Goal: Task Accomplishment & Management: Manage account settings

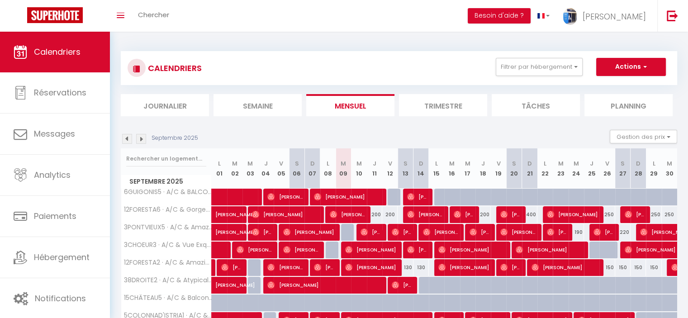
click at [447, 59] on div "CALENDRIERS Filtrer par hébergement Tous 6GUIGONIS5 · A/C & BALCONY City View i…" at bounding box center [398, 68] width 543 height 20
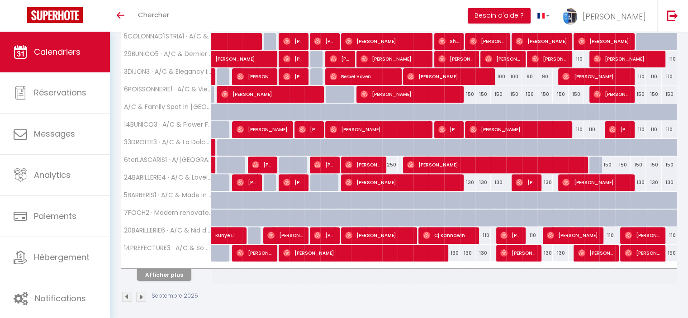
scroll to position [280, 0]
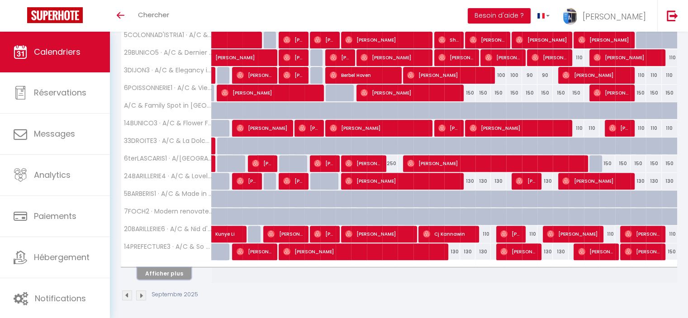
click at [166, 274] on button "Afficher plus" at bounding box center [164, 273] width 54 height 12
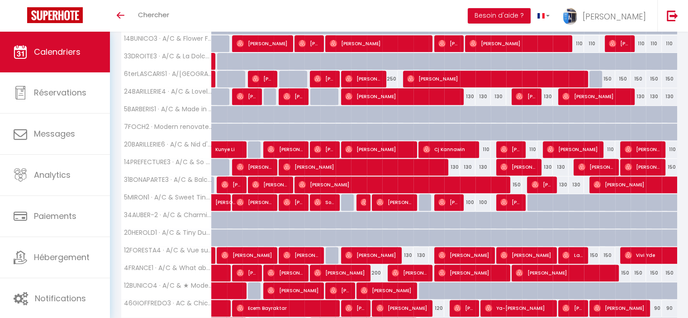
scroll to position [371, 0]
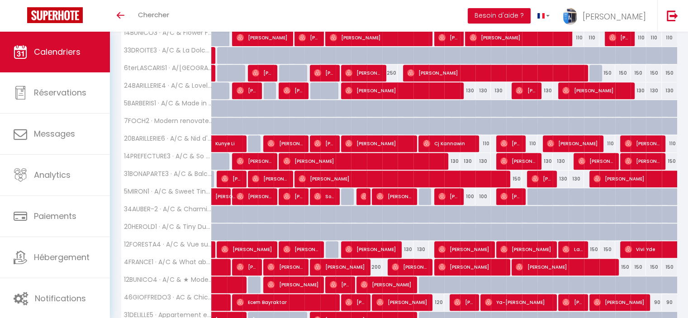
click at [597, 250] on div "150" at bounding box center [591, 249] width 15 height 17
type input "150"
type input "Jeu 25 Septembre 2025"
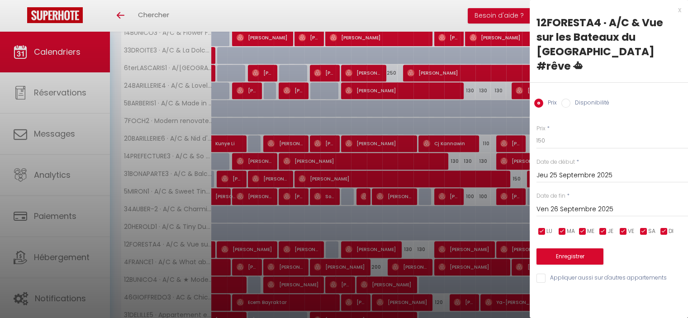
click at [583, 203] on input "Ven 26 Septembre 2025" at bounding box center [611, 209] width 151 height 12
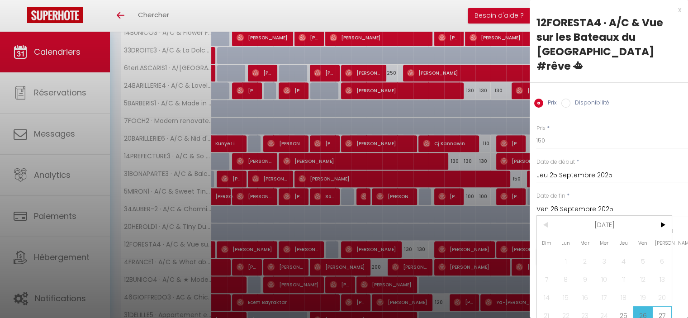
click at [658, 306] on span "27" at bounding box center [661, 315] width 19 height 18
type input "[DATE]"
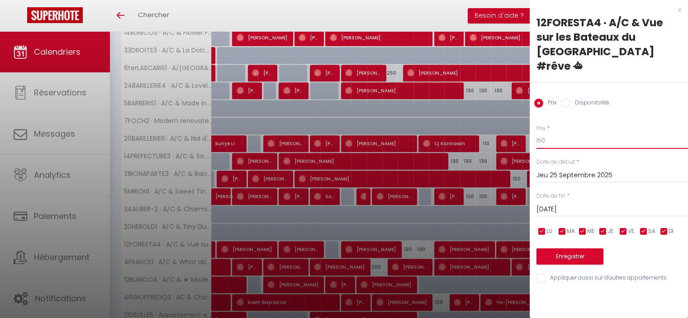
drag, startPoint x: 543, startPoint y: 127, endPoint x: 537, endPoint y: 124, distance: 6.3
click at [537, 132] on input "150" at bounding box center [611, 140] width 151 height 16
type input "130"
click at [566, 248] on button "Enregistrer" at bounding box center [569, 256] width 67 height 16
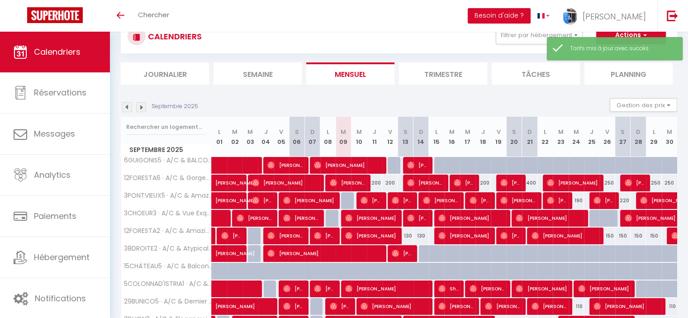
scroll to position [280, 0]
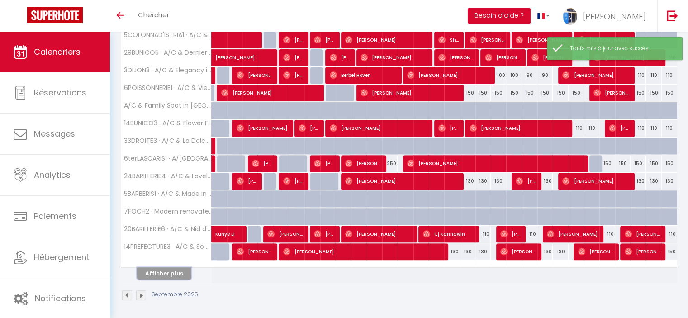
click at [160, 268] on button "Afficher plus" at bounding box center [164, 273] width 54 height 12
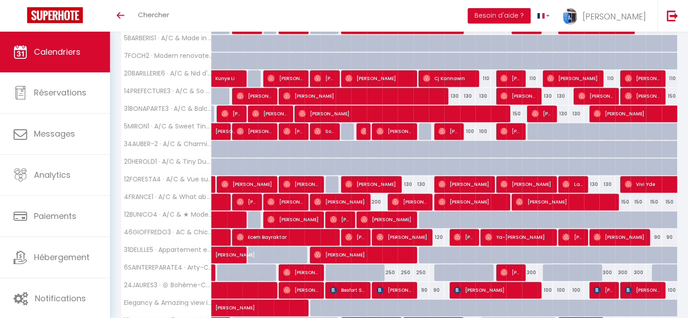
scroll to position [504, 0]
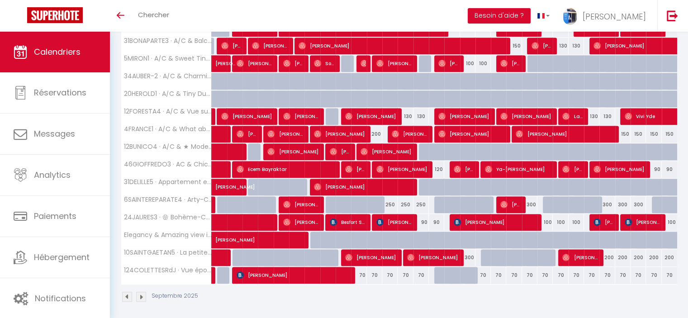
click at [545, 271] on div "70" at bounding box center [544, 275] width 15 height 17
type input "70"
type input "Lun 22 Septembre 2025"
type input "[DATE]"
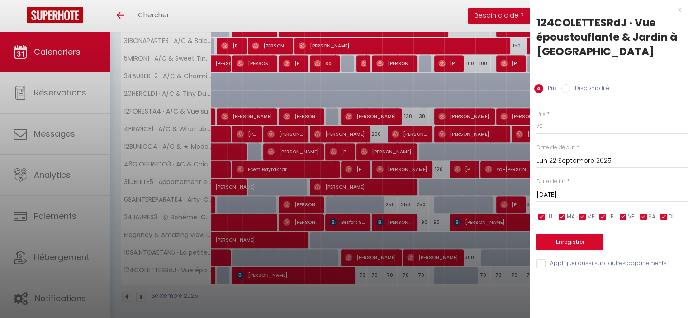
click at [513, 297] on div at bounding box center [344, 159] width 688 height 318
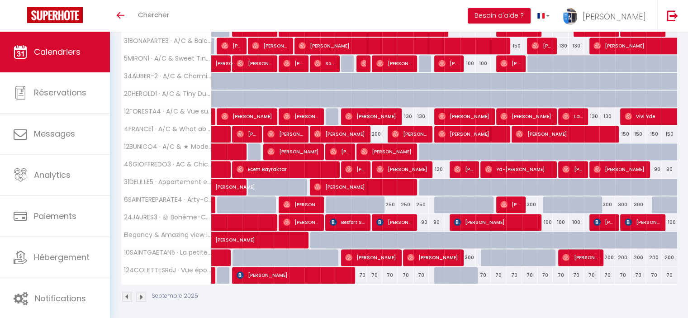
click at [431, 296] on div "Septembre 2025" at bounding box center [399, 297] width 556 height 27
click at [556, 270] on div "70" at bounding box center [559, 275] width 15 height 17
type input "70"
type input "[DATE]"
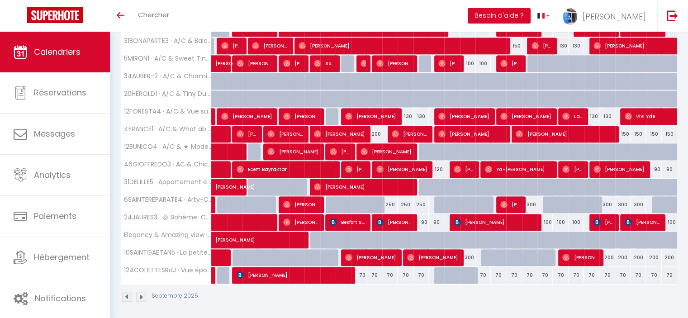
type input "Mer 24 Septembre 2025"
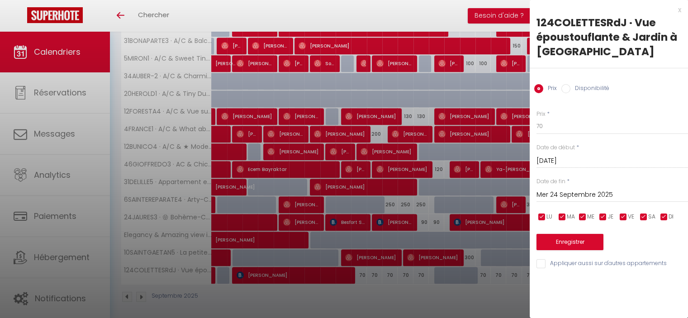
click at [583, 156] on input "[DATE]" at bounding box center [611, 161] width 151 height 12
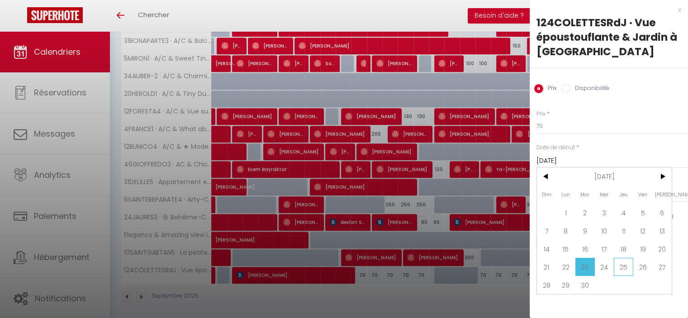
click at [626, 269] on span "25" at bounding box center [622, 267] width 19 height 18
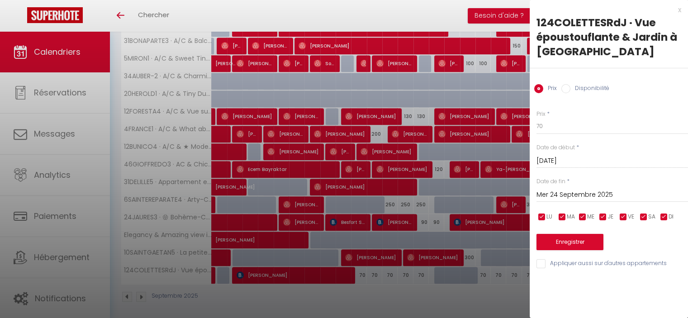
type input "Jeu 25 Septembre 2025"
click at [569, 200] on div "[DATE] < [DATE] > Dim Lun Mar Mer Jeu Ven Sam 1 2 3 4 5 6 7 8 9 10 11 12 13 14 …" at bounding box center [611, 194] width 151 height 16
click at [569, 194] on input "Ven 26 Septembre 2025" at bounding box center [611, 195] width 151 height 12
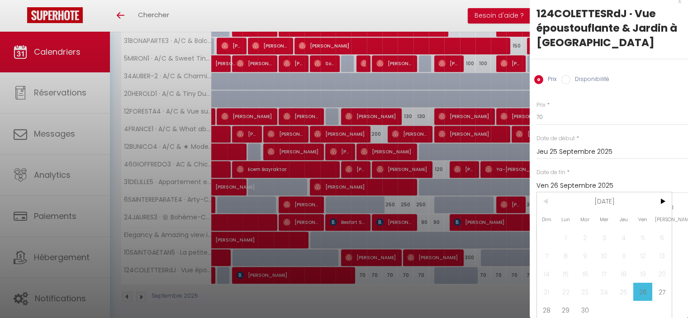
scroll to position [16, 0]
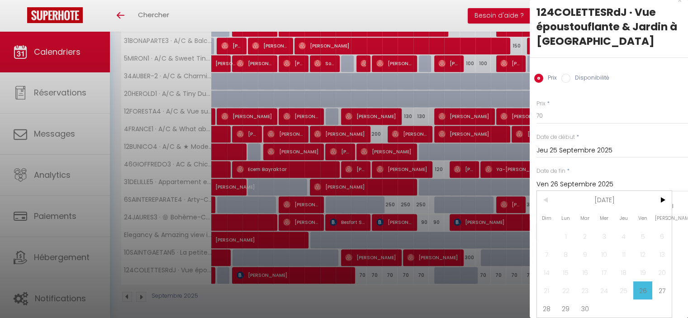
click at [583, 306] on span "30" at bounding box center [584, 308] width 19 height 18
type input "[DATE]"
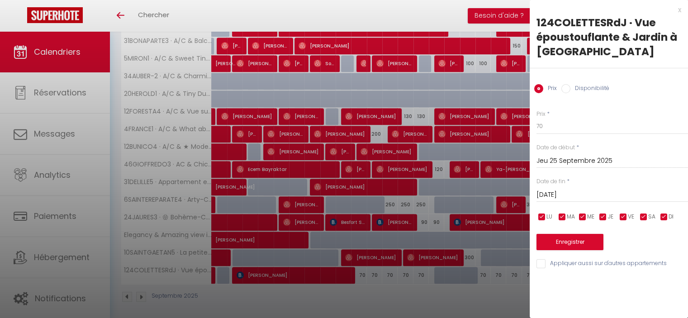
scroll to position [0, 0]
click at [573, 87] on label "Disponibilité" at bounding box center [589, 89] width 39 height 10
click at [570, 87] on input "Disponibilité" at bounding box center [565, 88] width 9 height 9
radio input "true"
radio input "false"
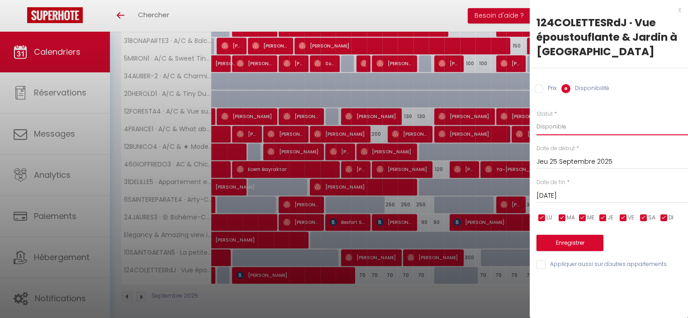
click at [549, 129] on select "Disponible Indisponible" at bounding box center [611, 126] width 151 height 17
select select "0"
click at [536, 118] on select "Disponible Indisponible" at bounding box center [611, 126] width 151 height 17
click at [571, 242] on button "Enregistrer" at bounding box center [569, 243] width 67 height 16
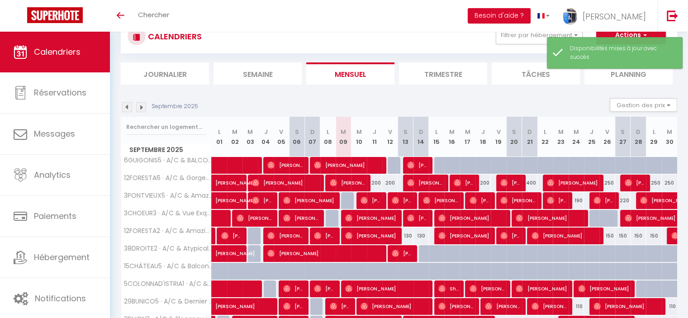
scroll to position [280, 0]
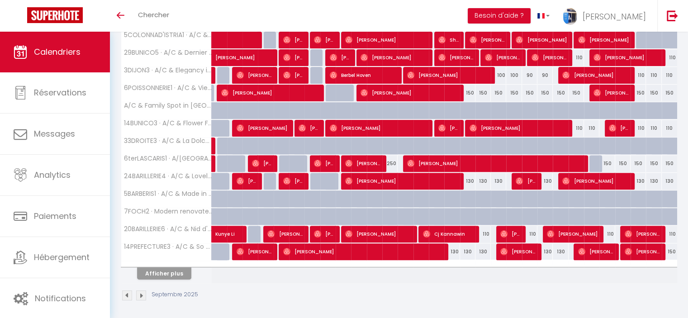
click at [468, 178] on div "130" at bounding box center [467, 181] width 15 height 17
select select "1"
type input "Mer 17 Septembre 2025"
type input "Jeu 18 Septembre 2025"
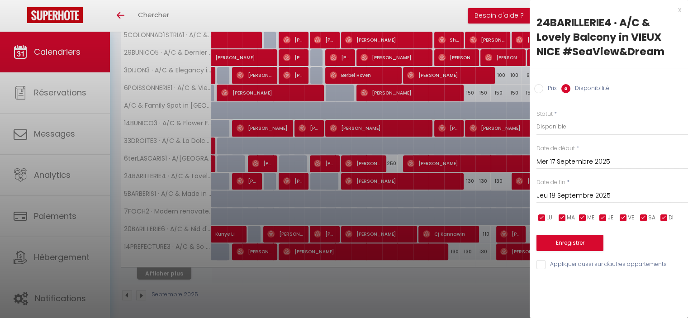
click at [675, 8] on div "x" at bounding box center [604, 10] width 151 height 11
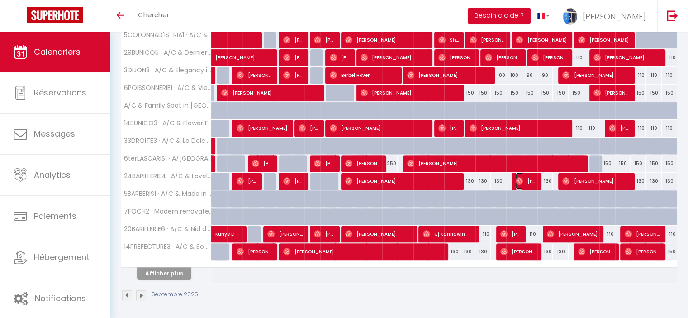
click at [517, 177] on img at bounding box center [518, 180] width 7 height 7
select select "OK"
select select "0"
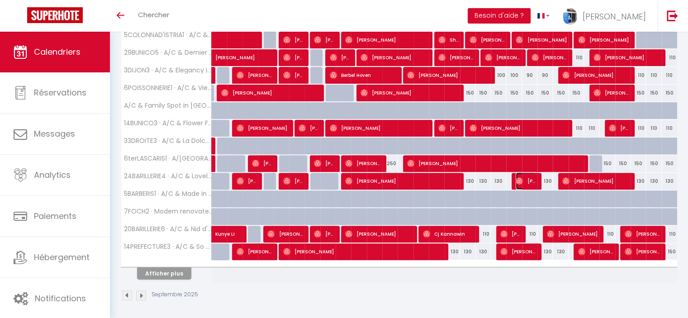
select select "1"
select select
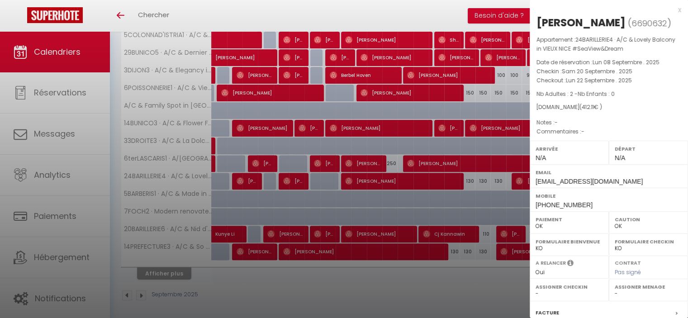
click at [672, 9] on div "x" at bounding box center [604, 10] width 151 height 11
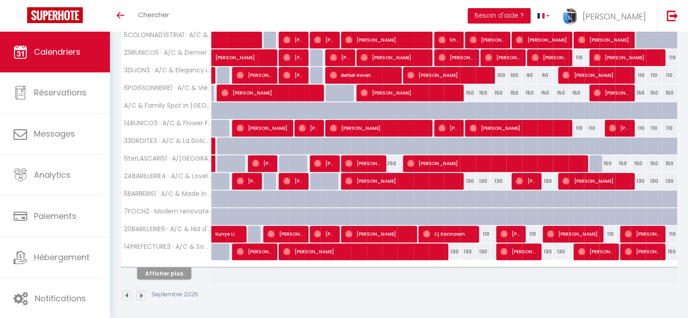
click at [470, 179] on div "130" at bounding box center [467, 181] width 15 height 17
select select "1"
type input "Mer 17 Septembre 2025"
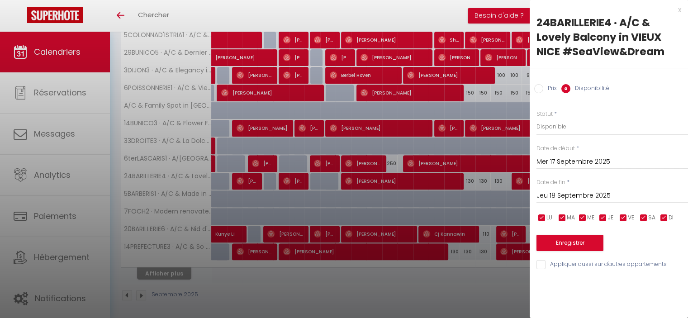
click at [571, 196] on input "Jeu 18 Septembre 2025" at bounding box center [611, 196] width 151 height 12
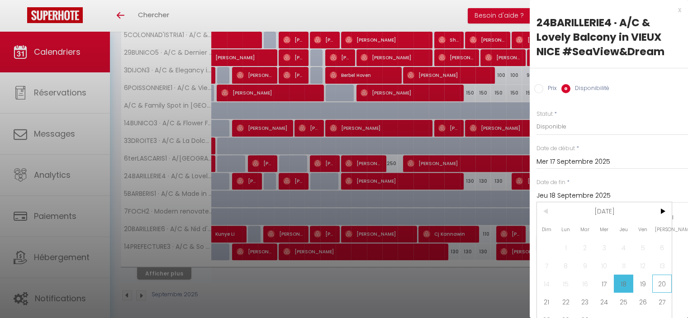
drag, startPoint x: 660, startPoint y: 283, endPoint x: 578, endPoint y: 193, distance: 122.6
click at [660, 283] on span "20" at bounding box center [661, 283] width 19 height 18
type input "Sam 20 Septembre 2025"
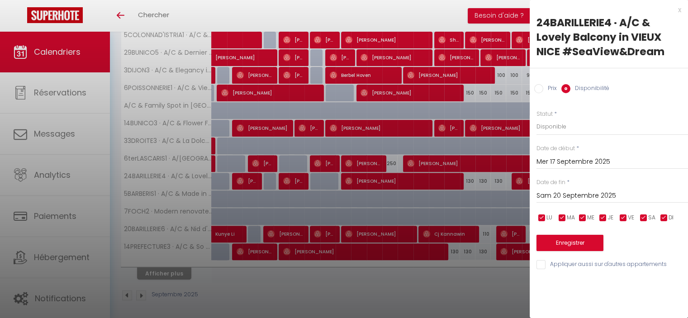
drag, startPoint x: 541, startPoint y: 86, endPoint x: 537, endPoint y: 108, distance: 21.6
click at [541, 87] on input "Prix" at bounding box center [538, 88] width 9 height 9
radio input "true"
radio input "false"
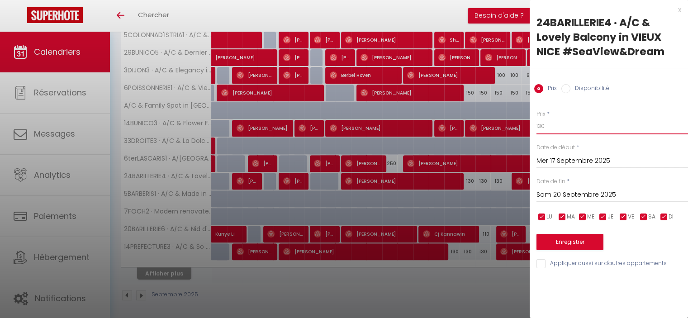
click at [541, 121] on input "130" at bounding box center [611, 126] width 151 height 16
type input "110"
click at [577, 241] on button "Enregistrer" at bounding box center [569, 242] width 67 height 16
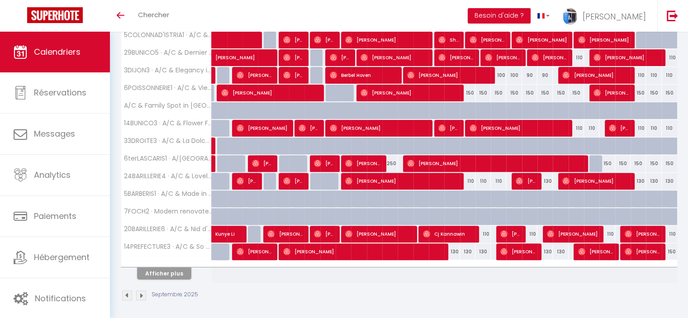
click at [471, 182] on div "110" at bounding box center [467, 181] width 15 height 17
type input "110"
type input "Mer 17 Septembre 2025"
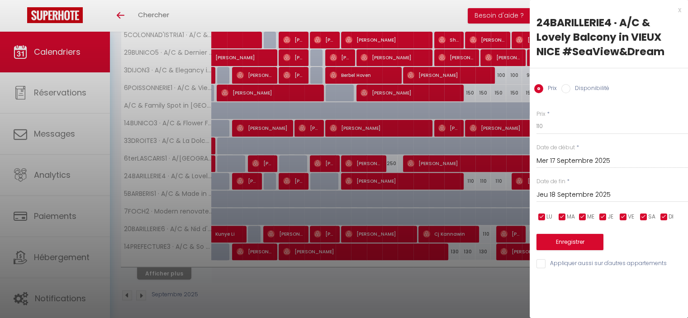
click at [569, 191] on input "Jeu 18 Septembre 2025" at bounding box center [611, 195] width 151 height 12
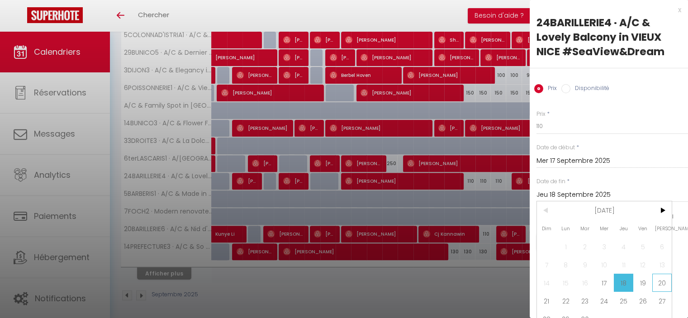
click at [656, 278] on span "20" at bounding box center [661, 283] width 19 height 18
type input "Sam 20 Septembre 2025"
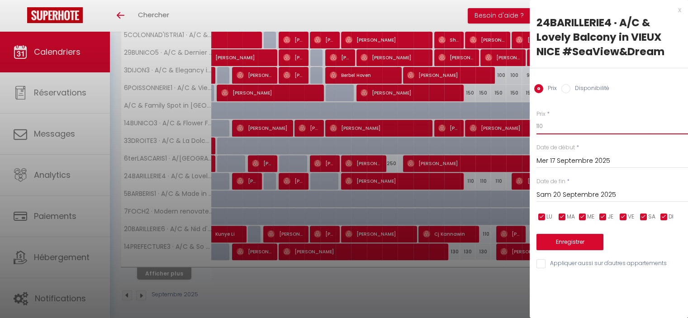
click at [538, 123] on input "110" at bounding box center [611, 126] width 151 height 16
type input "130"
click at [579, 243] on button "Enregistrer" at bounding box center [569, 242] width 67 height 16
